Goal: Task Accomplishment & Management: Use online tool/utility

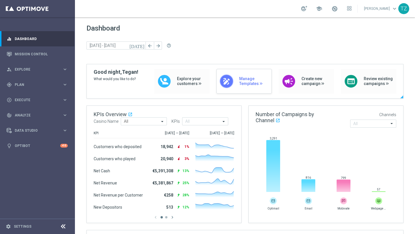
click at [230, 76] on div "draw" at bounding box center [226, 81] width 14 height 14
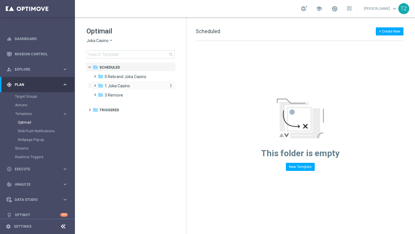
click at [121, 84] on span "1 Joka Casino" at bounding box center [117, 85] width 25 height 5
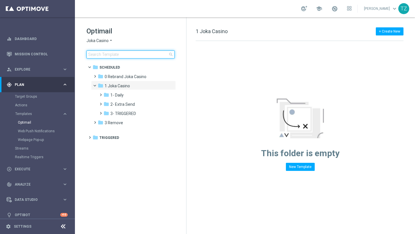
click at [118, 55] on input at bounding box center [130, 54] width 88 height 8
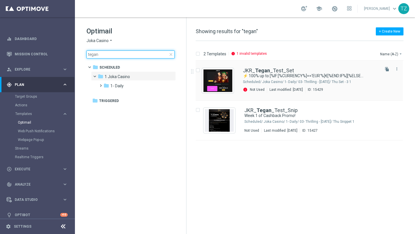
type input "tegan"
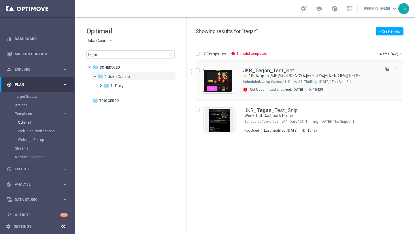
click at [223, 77] on img "Press SPACE to select this row." at bounding box center [217, 80] width 29 height 22
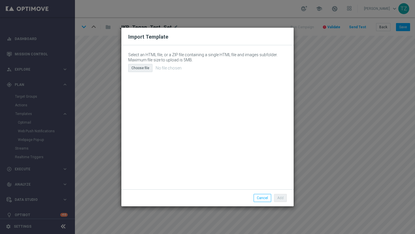
click at [143, 69] on div "Choose file" at bounding box center [140, 68] width 24 height 8
type input "C:\fakepath\email (11).html"
click at [281, 198] on button "Add" at bounding box center [280, 198] width 13 height 8
click at [145, 71] on div "Choose file" at bounding box center [140, 68] width 24 height 8
type input "C:\fakepath\email (11).html"
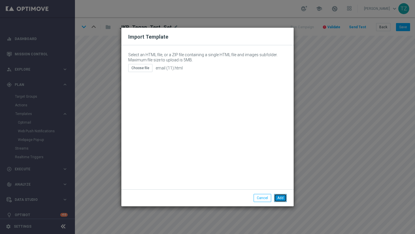
click at [279, 198] on button "Add" at bounding box center [280, 198] width 13 height 8
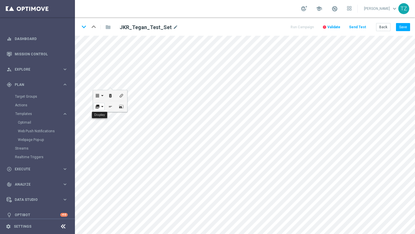
click at [101, 107] on div "collections" at bounding box center [99, 106] width 11 height 7
click at [359, 27] on button "Send Test" at bounding box center [357, 27] width 19 height 8
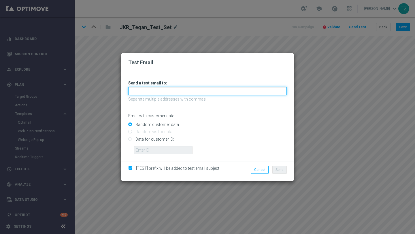
click at [182, 92] on input "text" at bounding box center [207, 91] width 158 height 8
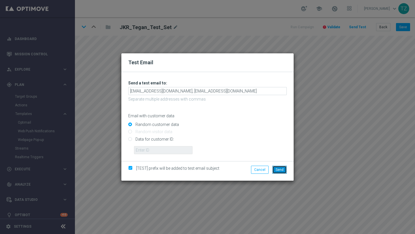
click at [276, 168] on span "Send" at bounding box center [279, 170] width 8 height 4
type input "[EMAIL_ADDRESS][DOMAIN_NAME],[EMAIL_ADDRESS][DOMAIN_NAME]"
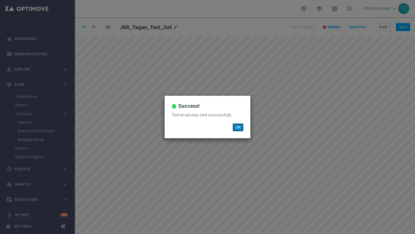
click at [237, 125] on button "OK" at bounding box center [237, 127] width 11 height 8
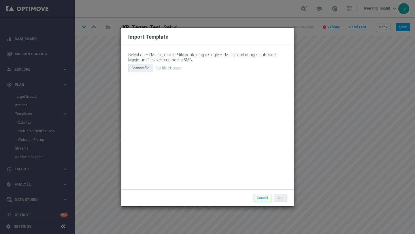
click at [143, 67] on div "Choose file" at bounding box center [140, 68] width 24 height 8
type input "C:\fakepath\email (12).html"
click at [280, 196] on button "Add" at bounding box center [280, 198] width 13 height 8
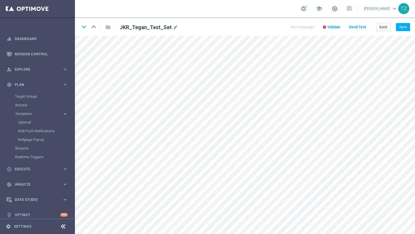
click at [359, 25] on button "Send Test" at bounding box center [357, 27] width 19 height 8
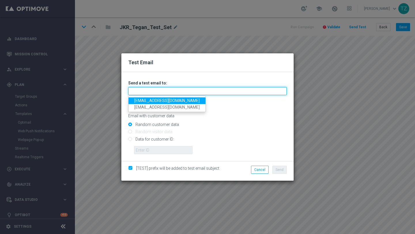
click at [153, 94] on input "text" at bounding box center [207, 91] width 158 height 8
type input "[EMAIL_ADDRESS][DOMAIN_NAME]"
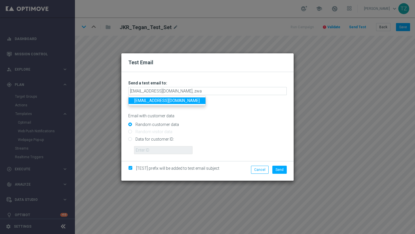
click at [142, 101] on link "[EMAIL_ADDRESS][DOMAIN_NAME]" at bounding box center [166, 100] width 77 height 7
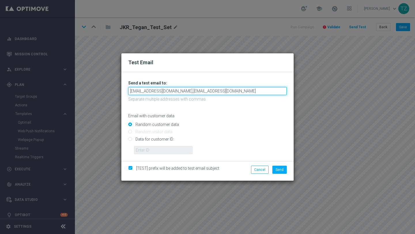
click at [178, 92] on input "[EMAIL_ADDRESS][DOMAIN_NAME],[EMAIL_ADDRESS][DOMAIN_NAME]" at bounding box center [207, 91] width 158 height 8
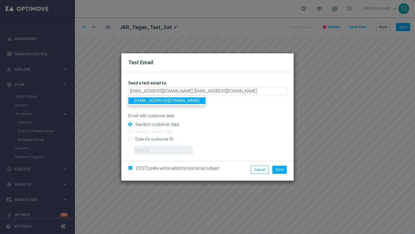
click at [173, 101] on link "[EMAIL_ADDRESS][DOMAIN_NAME]" at bounding box center [166, 100] width 77 height 7
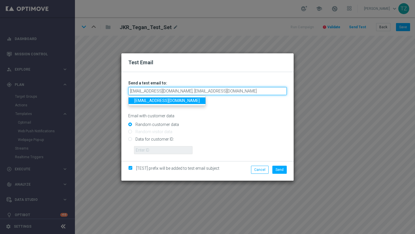
type input "[EMAIL_ADDRESS][DOMAIN_NAME],[EMAIL_ADDRESS][DOMAIN_NAME]"
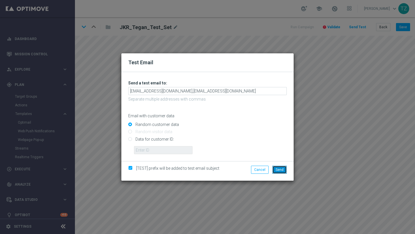
click at [280, 169] on span "Send" at bounding box center [279, 170] width 8 height 4
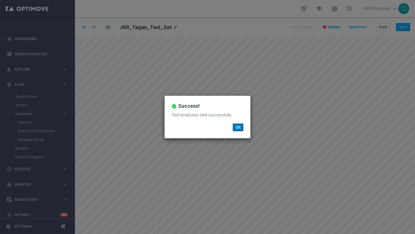
click at [239, 127] on button "OK" at bounding box center [237, 127] width 11 height 8
